Goal: Transaction & Acquisition: Purchase product/service

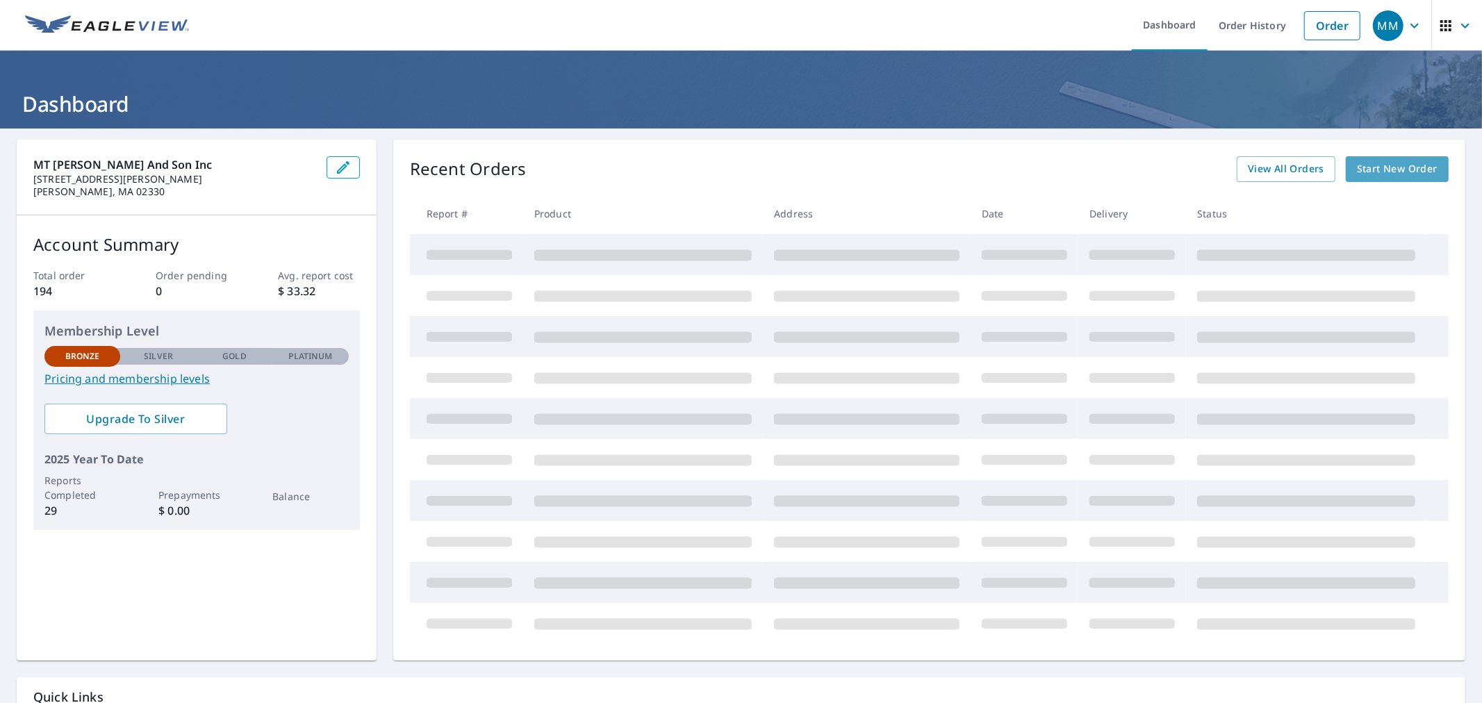
click at [1369, 165] on span "Start New Order" at bounding box center [1397, 168] width 81 height 17
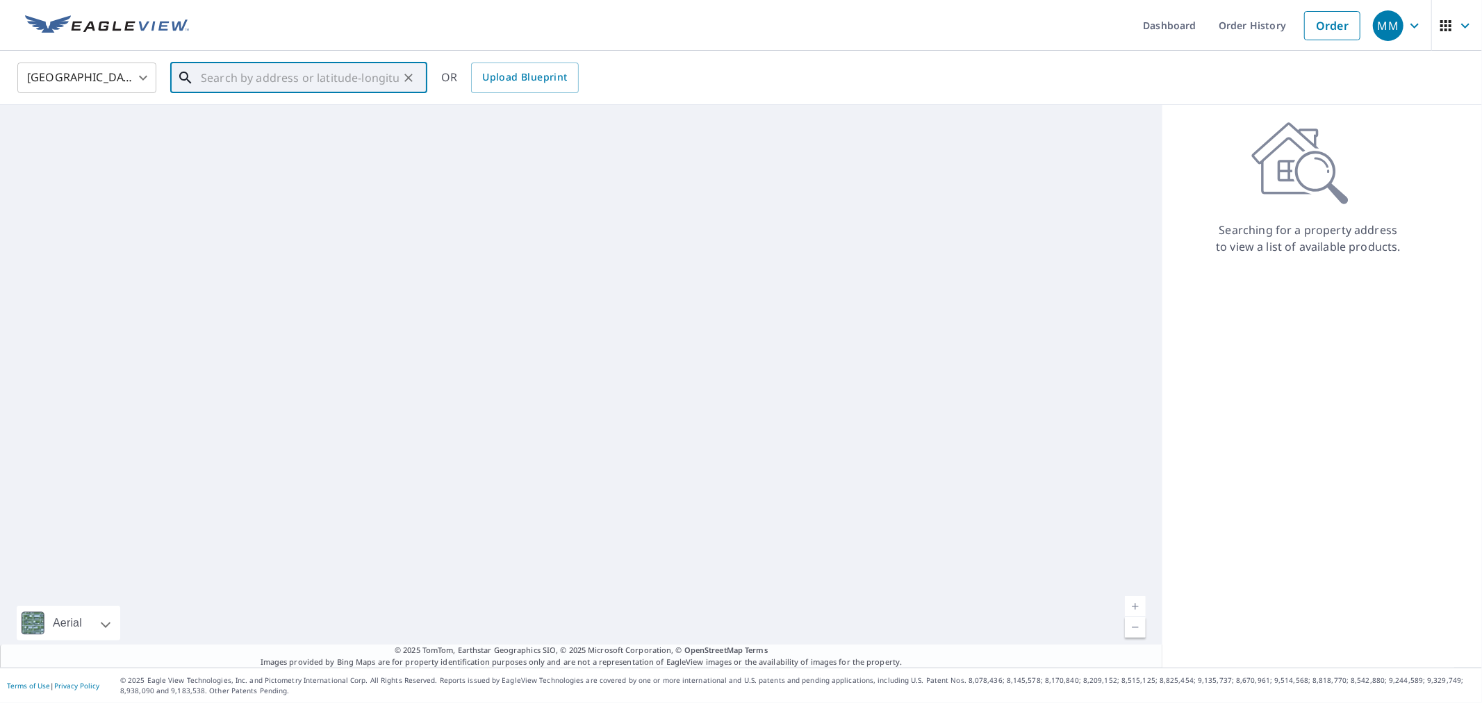
click at [229, 80] on input "text" at bounding box center [300, 77] width 198 height 39
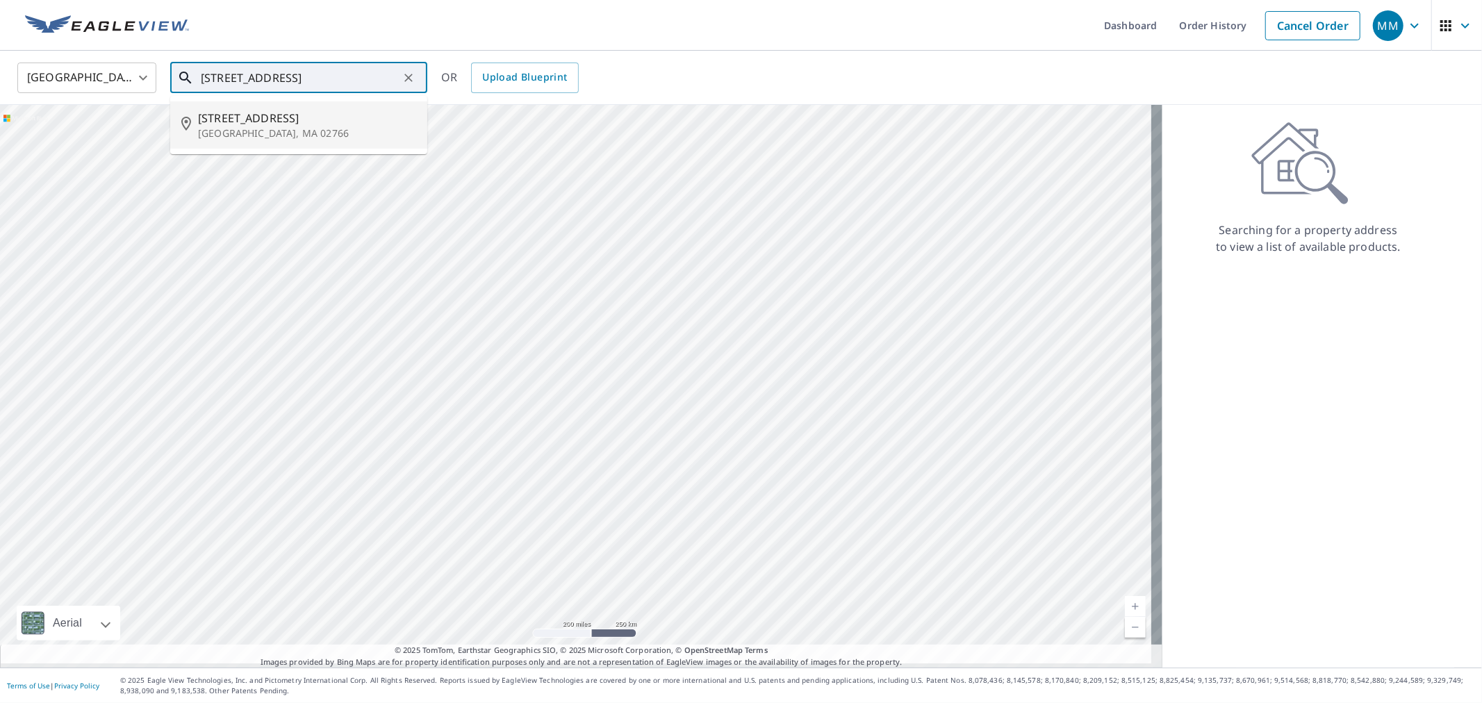
click at [231, 122] on span "[STREET_ADDRESS]" at bounding box center [307, 118] width 218 height 17
type input "[STREET_ADDRESS]"
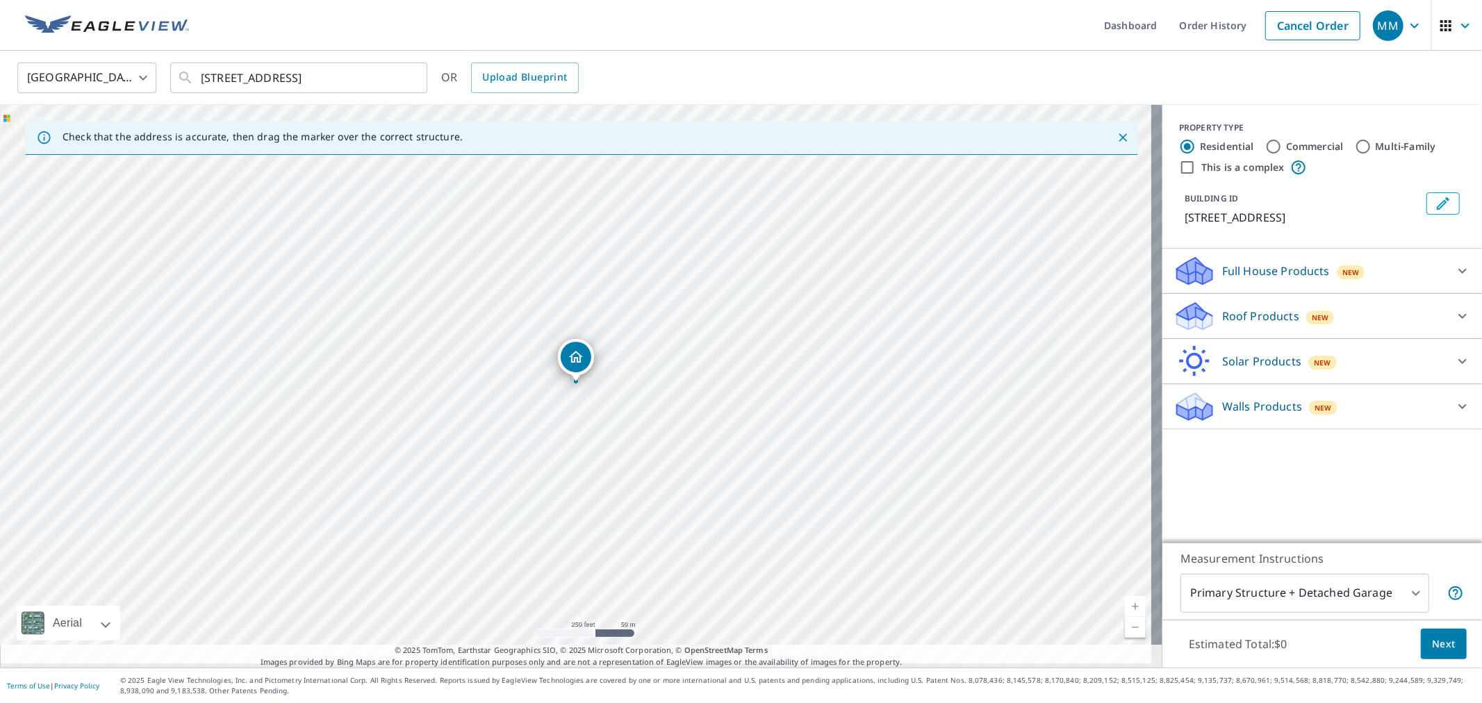
click at [1188, 322] on icon at bounding box center [1194, 316] width 42 height 33
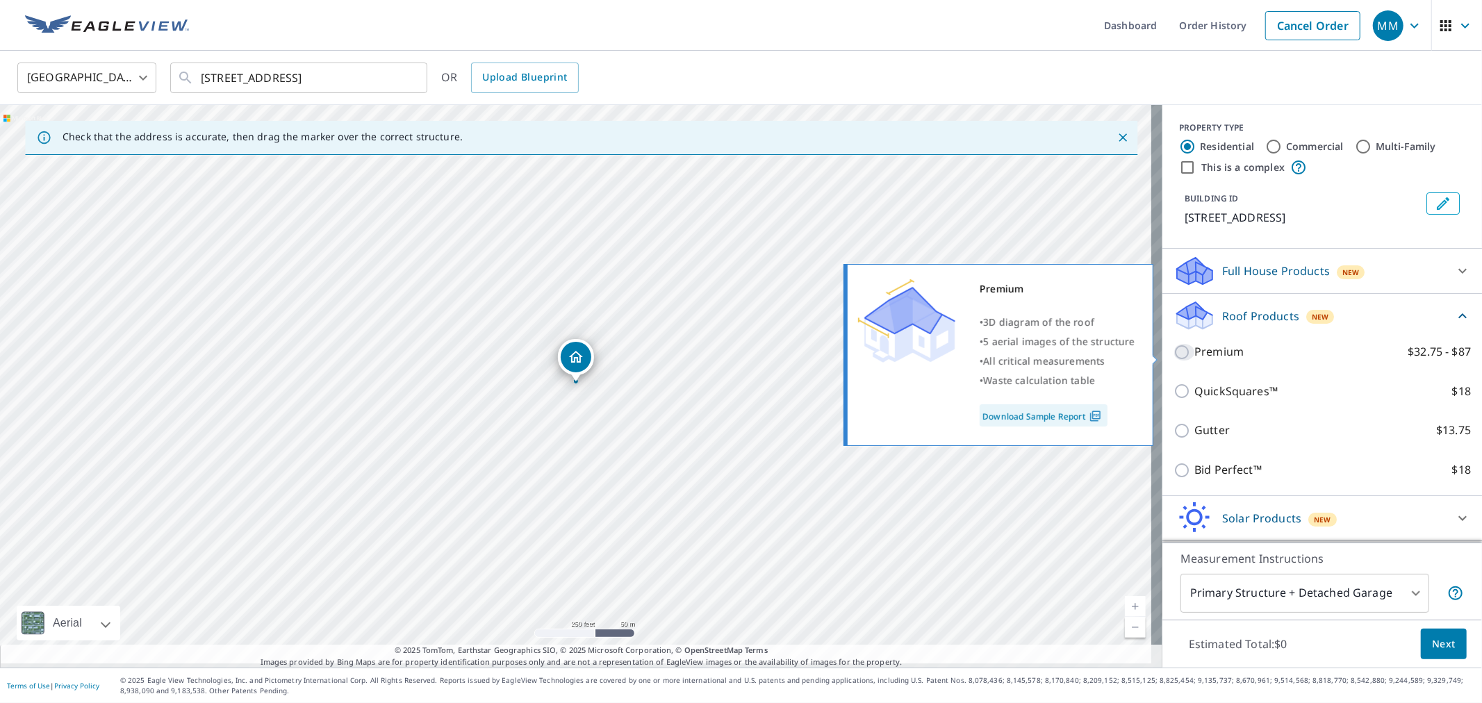
click at [1173, 355] on input "Premium $32.75 - $87" at bounding box center [1183, 352] width 21 height 17
checkbox input "true"
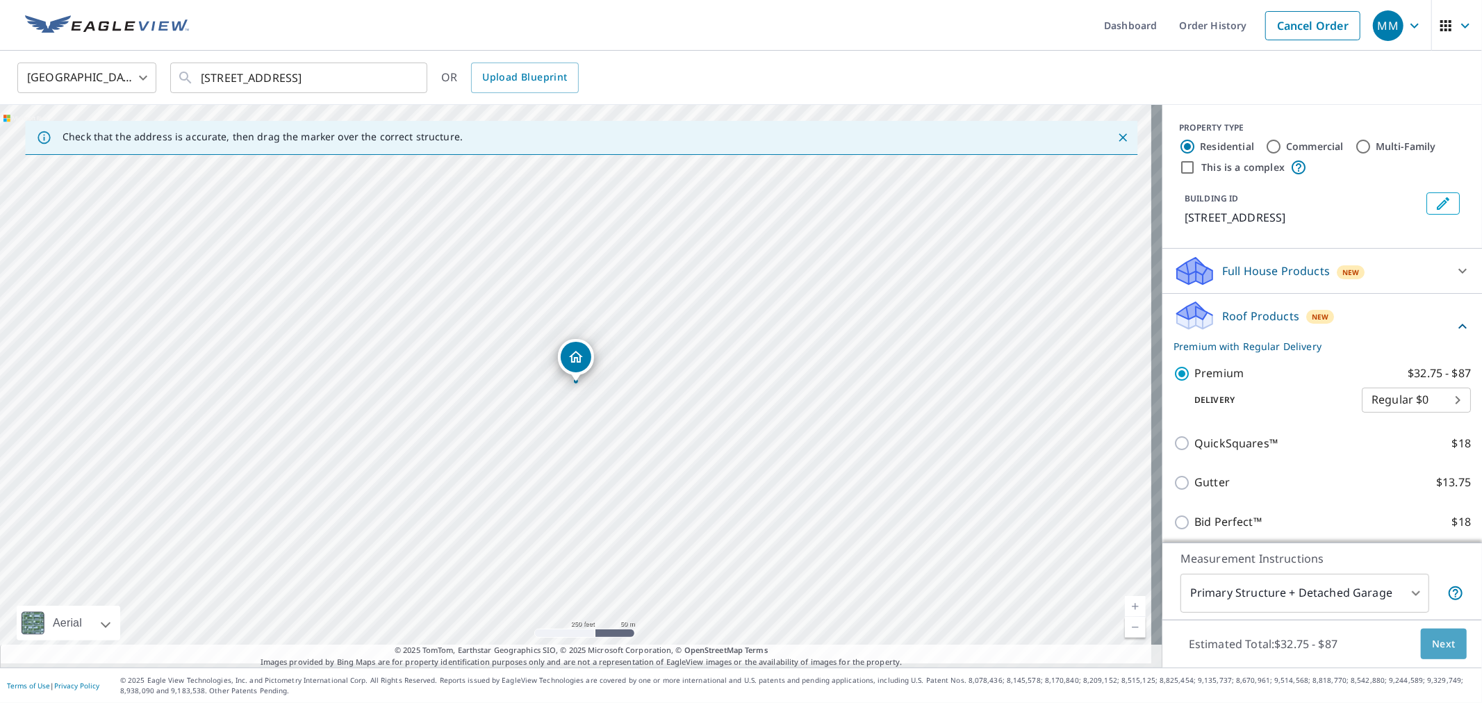
click at [1437, 636] on span "Next" at bounding box center [1444, 644] width 24 height 17
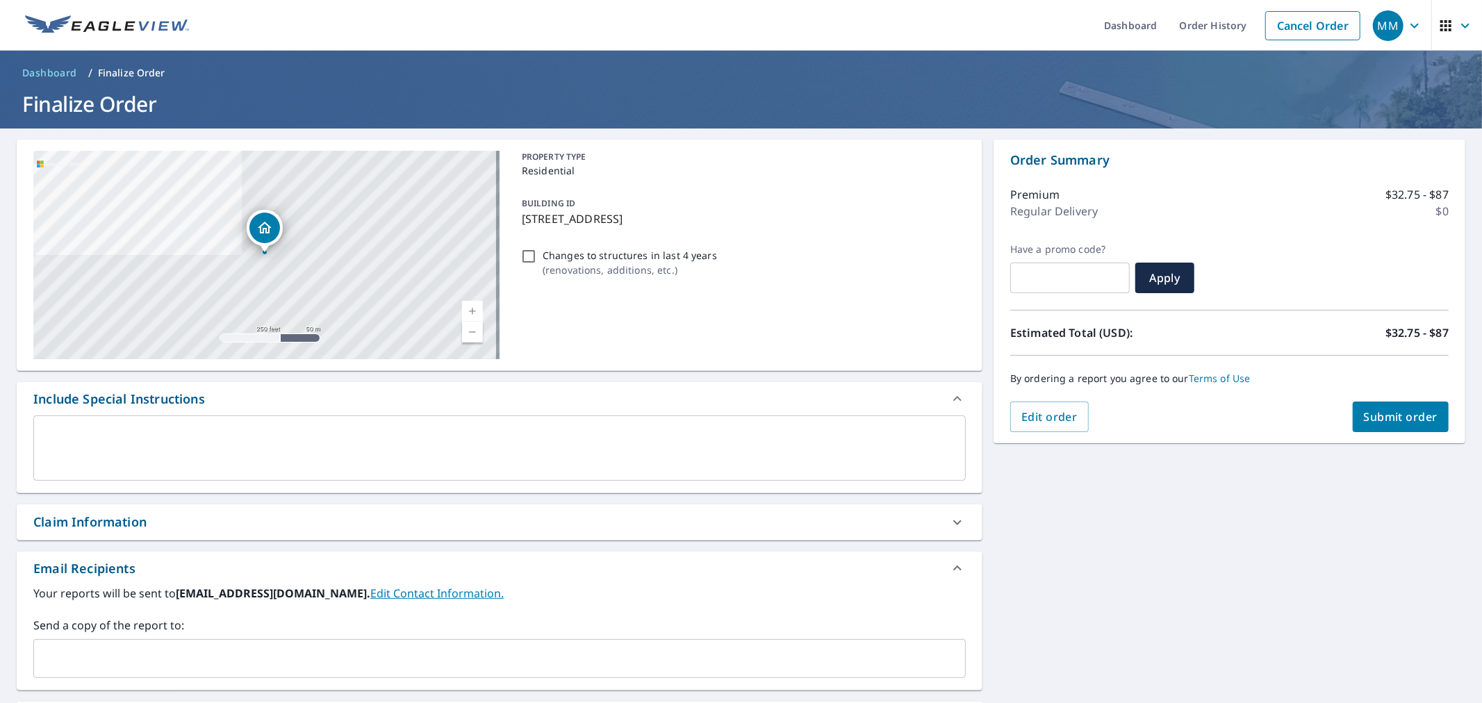
click at [126, 661] on input "text" at bounding box center [489, 658] width 899 height 26
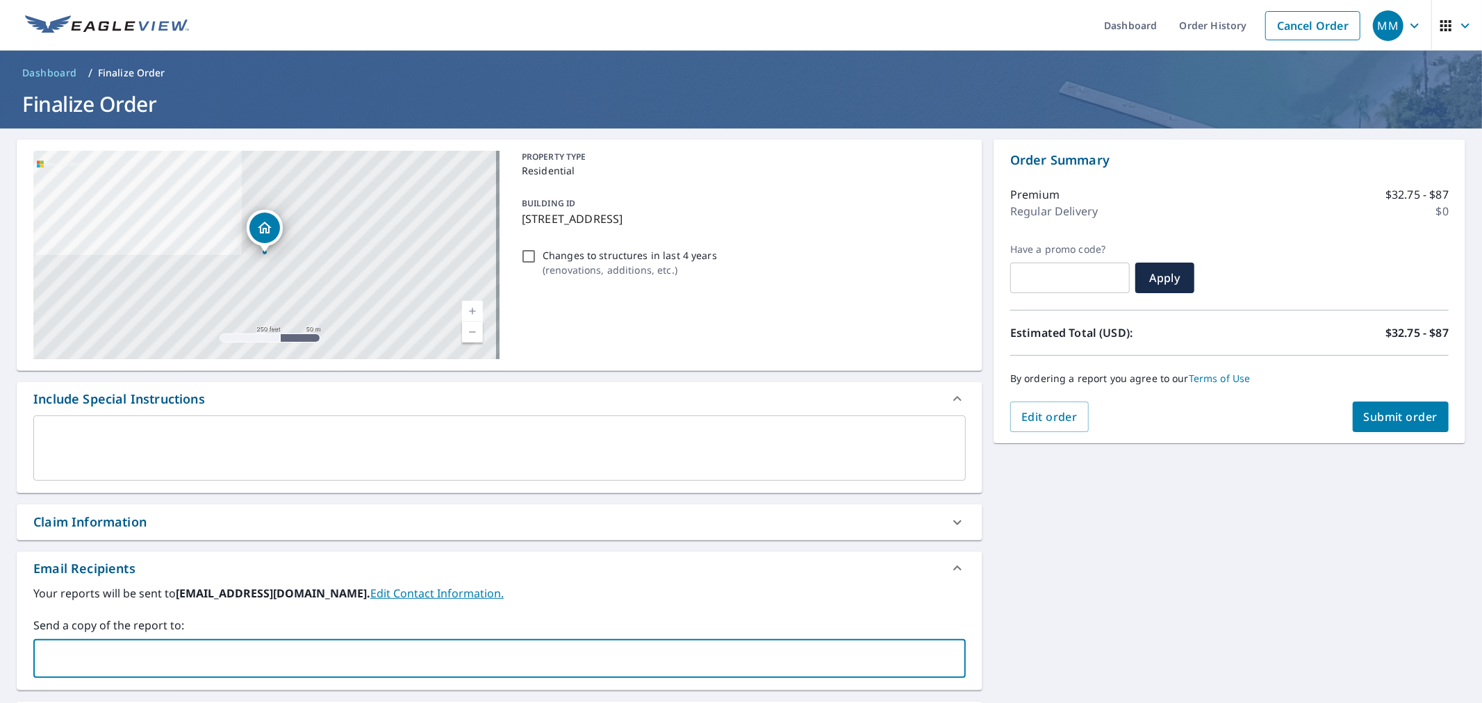
type input "[EMAIL_ADDRESS][DOMAIN_NAME]"
click at [1401, 413] on span "Submit order" at bounding box center [1401, 416] width 74 height 15
